Goal: Find specific page/section: Find specific page/section

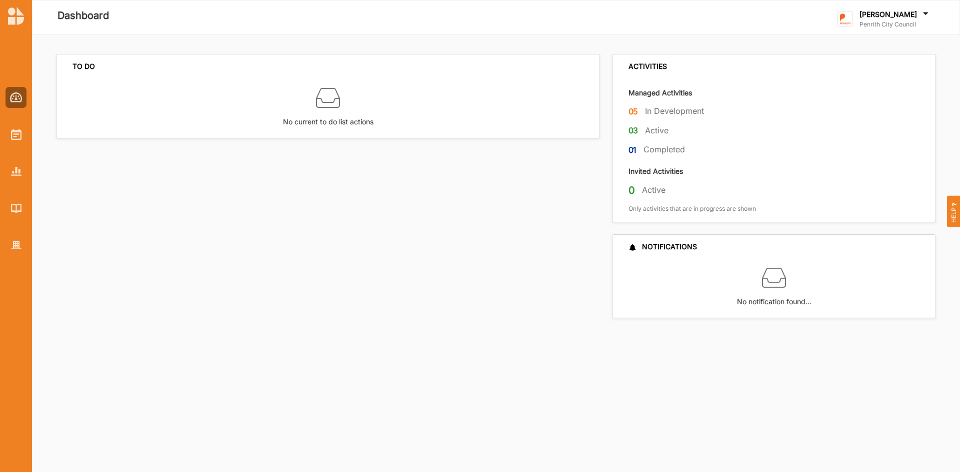
drag, startPoint x: 241, startPoint y: 1, endPoint x: 251, endPoint y: 295, distance: 294.1
click at [251, 295] on div "TO DO No current to do list actions" at bounding box center [331, 186] width 550 height 264
click at [15, 135] on img at bounding box center [16, 134] width 10 height 11
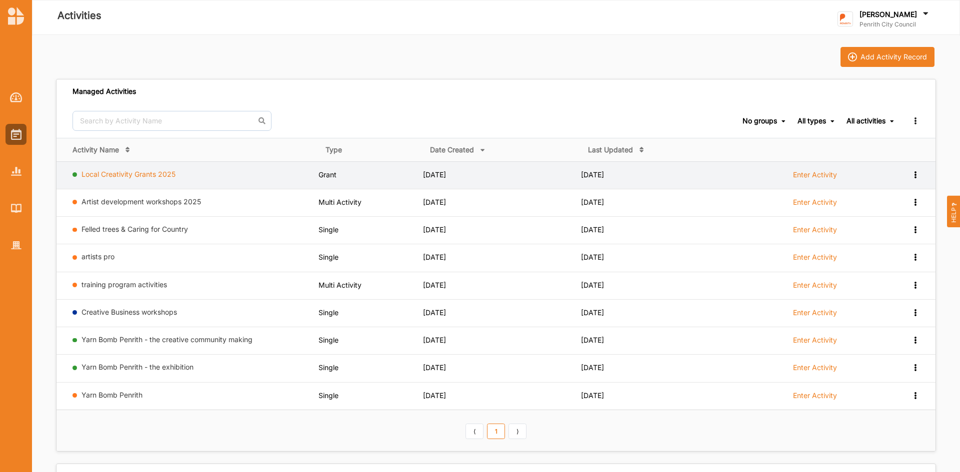
click at [135, 173] on link "Local Creativity Grants 2025" at bounding box center [128, 174] width 94 height 8
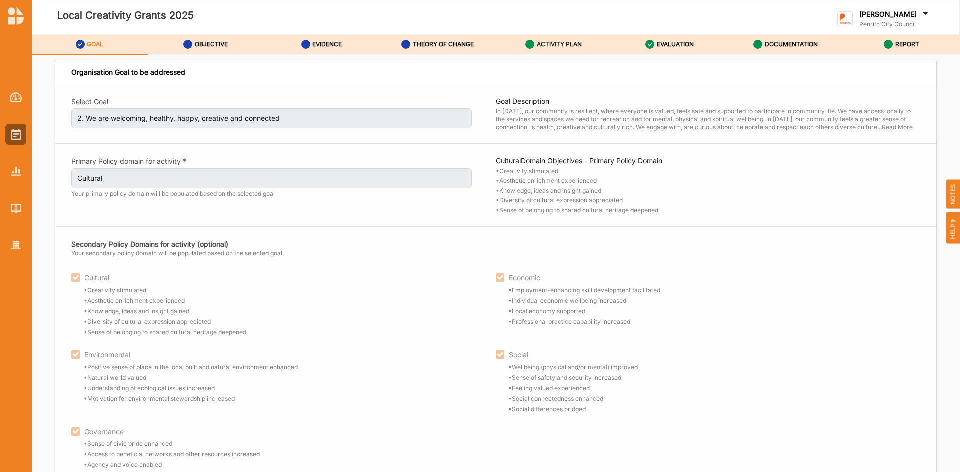
click at [560, 44] on label "ACTIVITY PLAN" at bounding box center [559, 44] width 45 height 8
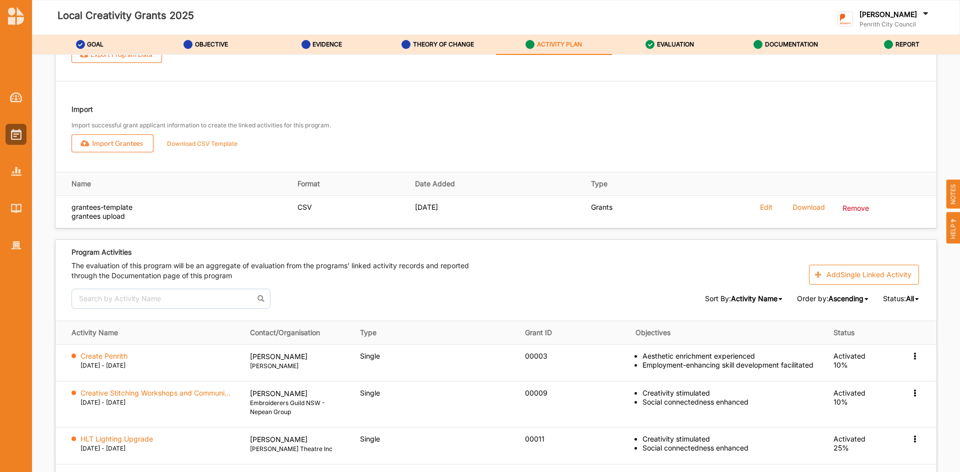
scroll to position [1389, 0]
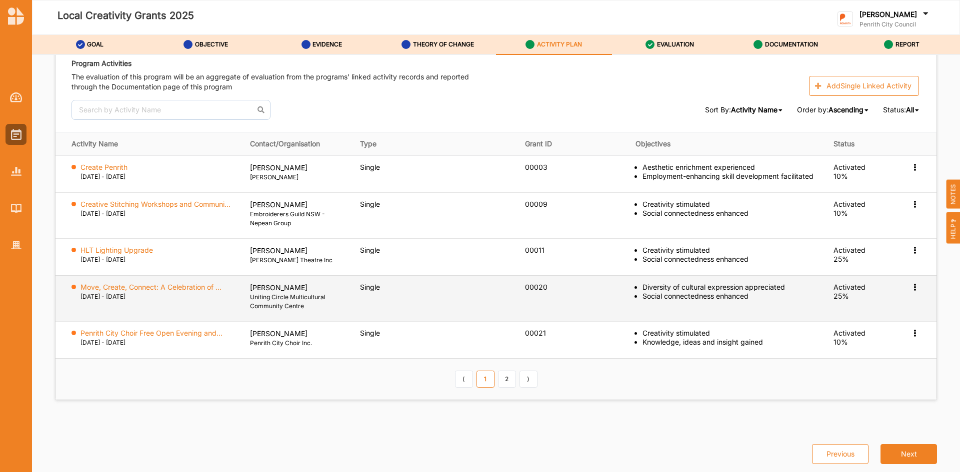
click at [910, 287] on icon at bounding box center [914, 286] width 8 height 7
click at [874, 306] on label "Activation Information" at bounding box center [856, 305] width 72 height 9
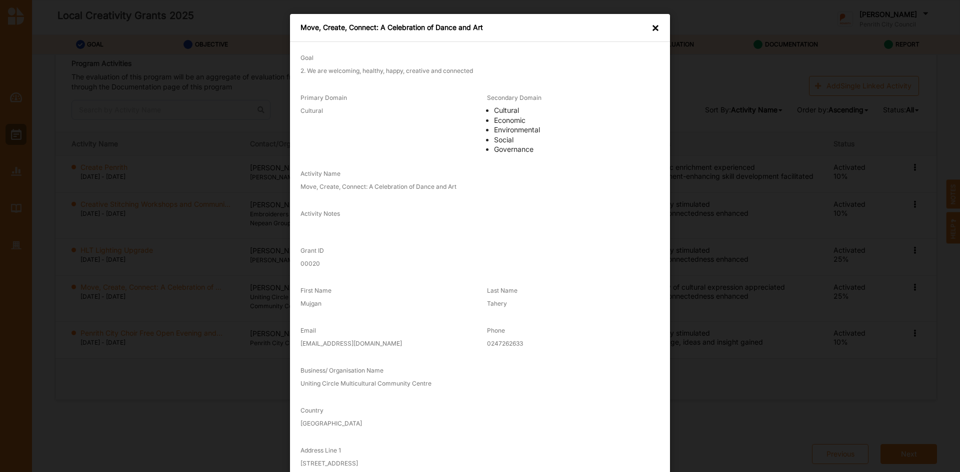
click at [647, 27] on div "Move, Create, Connect: A Celebration of Dance and Art ×" at bounding box center [480, 28] width 380 height 28
click at [656, 25] on div "×" at bounding box center [655, 28] width 8 height 10
